Goal: Transaction & Acquisition: Book appointment/travel/reservation

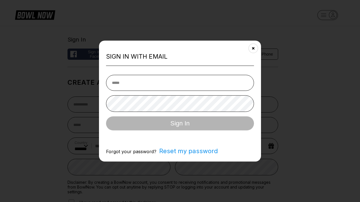
select select "**"
type input "**********"
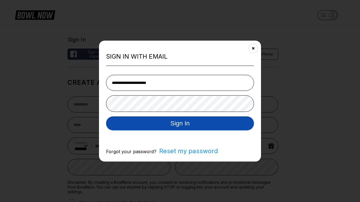
click at [180, 124] on button "Sign In" at bounding box center [180, 123] width 148 height 14
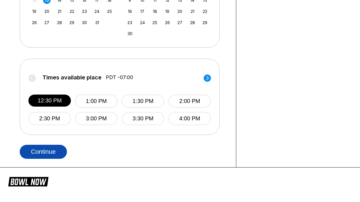
click at [43, 152] on button "Continue" at bounding box center [43, 152] width 47 height 14
